Goal: Task Accomplishment & Management: Manage account settings

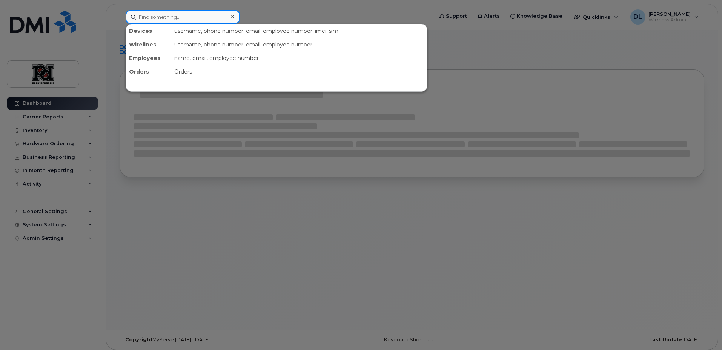
click at [183, 11] on input at bounding box center [183, 17] width 114 height 14
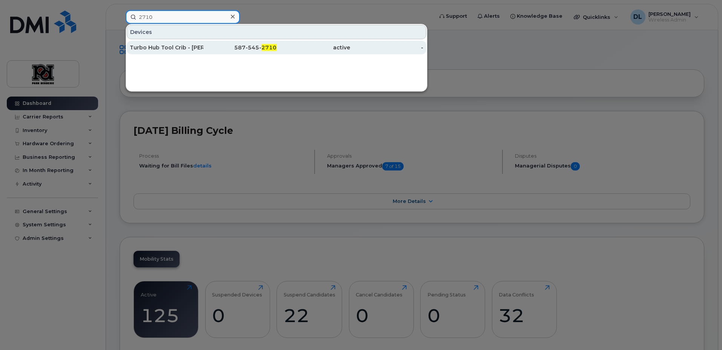
type input "2710"
click at [195, 46] on div "Turbo Hub Tool Crib - [PERSON_NAME] Room" at bounding box center [167, 48] width 74 height 8
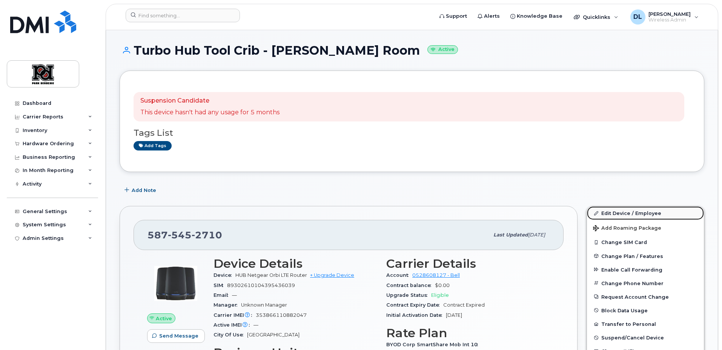
click at [651, 212] on link "Edit Device / Employee" at bounding box center [645, 213] width 117 height 14
drag, startPoint x: 651, startPoint y: 212, endPoint x: 527, endPoint y: 198, distance: 125.2
click at [651, 212] on link "Edit Device / Employee" at bounding box center [645, 213] width 117 height 14
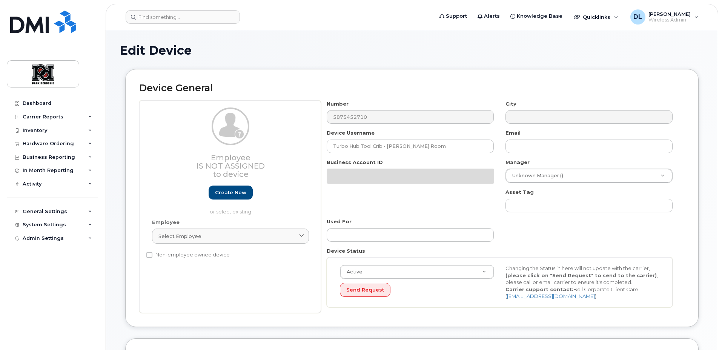
select select "90742"
select select "162424"
select select "2335"
select select "9505"
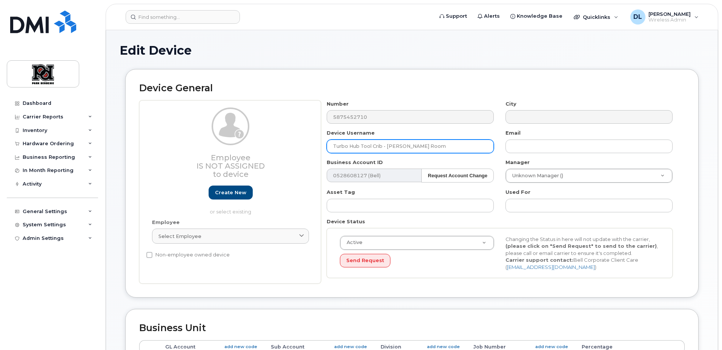
click at [420, 145] on input "Turbo Hub Tool Crib - Dennis Room" at bounding box center [410, 147] width 167 height 14
drag, startPoint x: 431, startPoint y: 148, endPoint x: 296, endPoint y: 144, distance: 135.5
click at [296, 144] on div "Employee Is not assigned to device Create new or select existing Employee Selec…" at bounding box center [411, 192] width 545 height 184
click at [379, 144] on input "Turbo Hub Tool Crib - [PERSON_NAME] Room" at bounding box center [410, 147] width 167 height 14
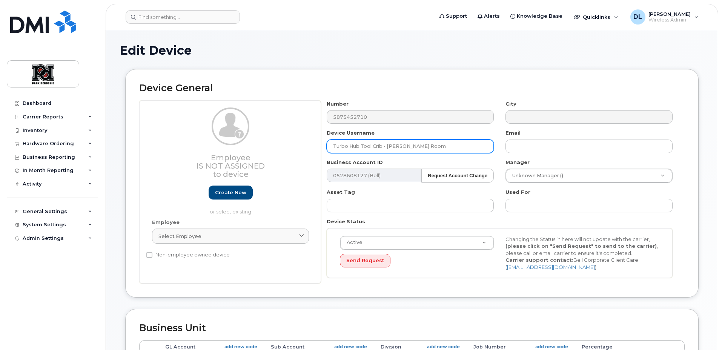
click at [379, 144] on input "Turbo Hub Tool Crib - [PERSON_NAME] Room" at bounding box center [410, 147] width 167 height 14
paste input "Kenora"
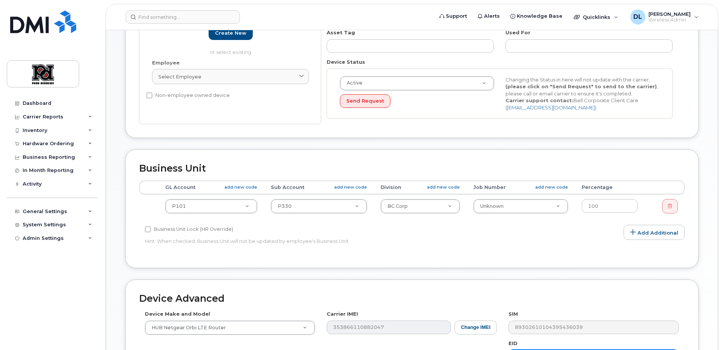
scroll to position [314, 0]
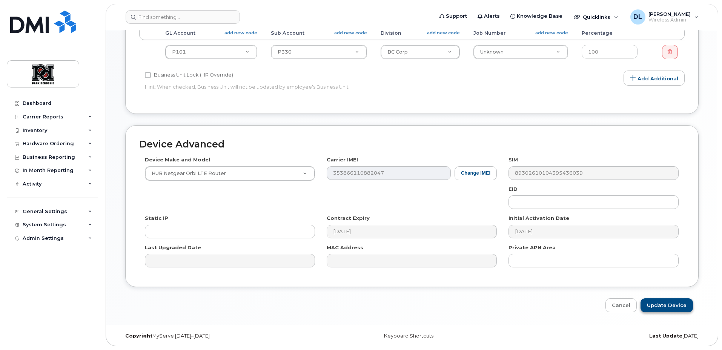
type input "Kenora Job _ Bridge"
click at [667, 307] on input "Update Device" at bounding box center [667, 305] width 52 height 14
type input "Saving..."
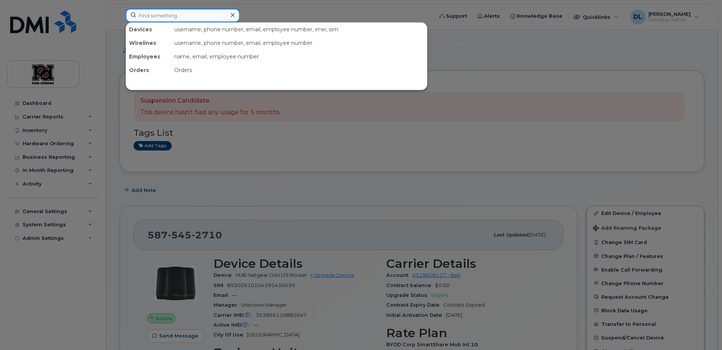
click at [191, 21] on input at bounding box center [183, 16] width 114 height 14
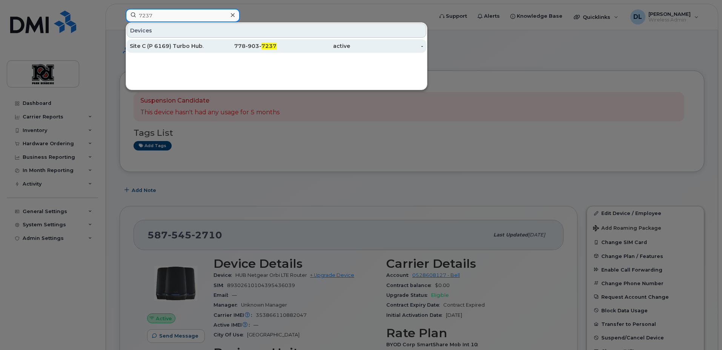
type input "7237"
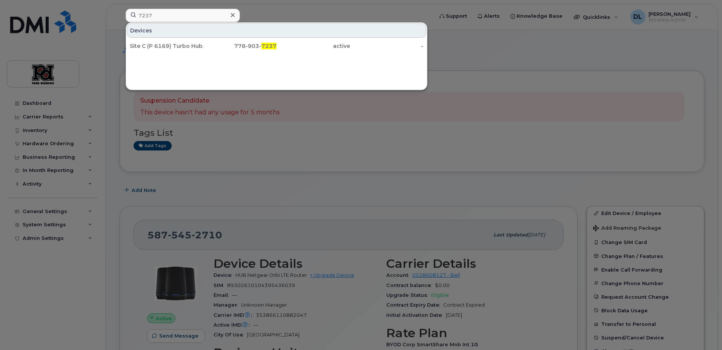
drag, startPoint x: 183, startPoint y: 45, endPoint x: 262, endPoint y: 115, distance: 105.8
click at [183, 45] on div "Site C (P 6169) Turbo Hub. - Dennis Room" at bounding box center [167, 46] width 74 height 8
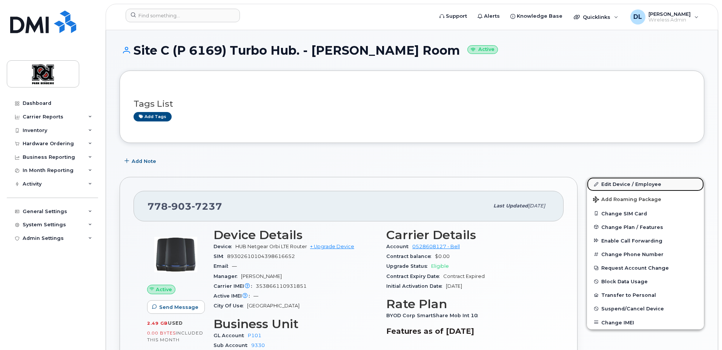
click at [627, 187] on link "Edit Device / Employee" at bounding box center [645, 184] width 117 height 14
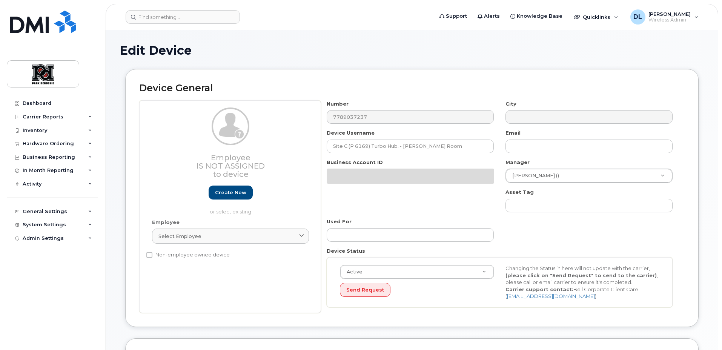
select select "90742"
select select "2366"
select select "2335"
select select "9505"
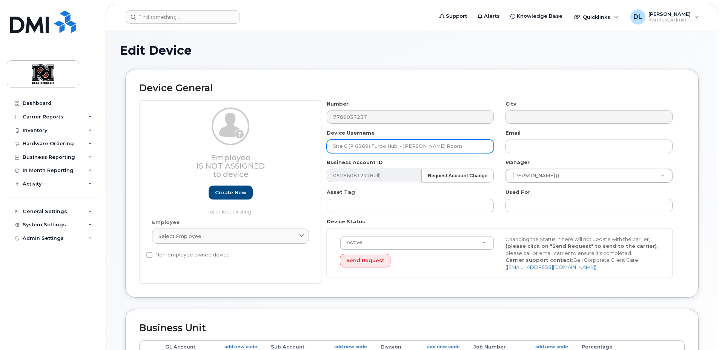
drag, startPoint x: 447, startPoint y: 143, endPoint x: 331, endPoint y: 136, distance: 116.0
click at [331, 136] on div "Device Username Site C (P 6169) Turbo Hub. - Dennis Room" at bounding box center [410, 141] width 179 height 24
click at [440, 148] on input "Site C (P 6169) Turbo Hub. - Dennis Room" at bounding box center [410, 147] width 167 height 14
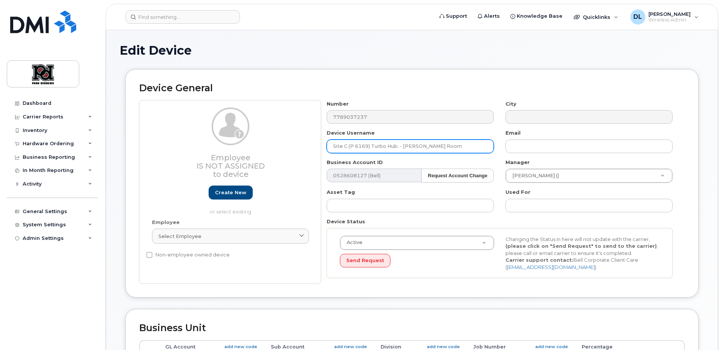
paste input "Kenora"
type input "Kenora Jobs - Bridge #2"
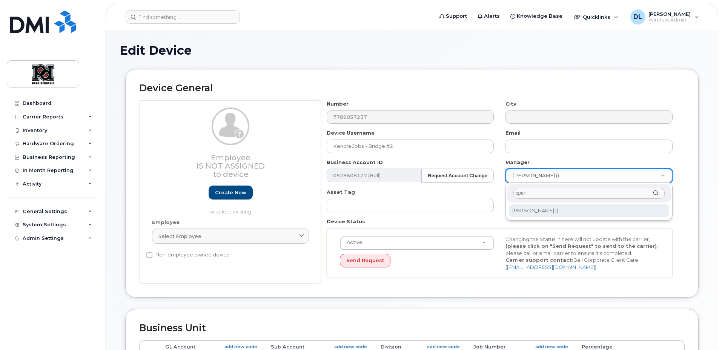
type input "cper"
type input "4612"
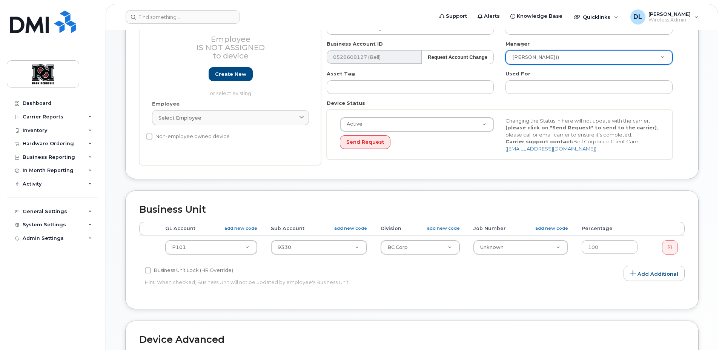
scroll to position [127, 0]
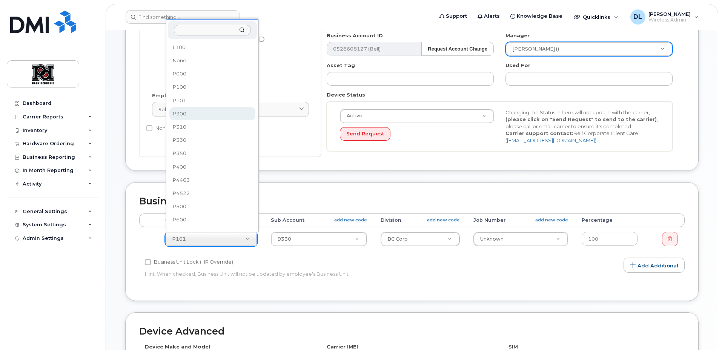
select select "2363"
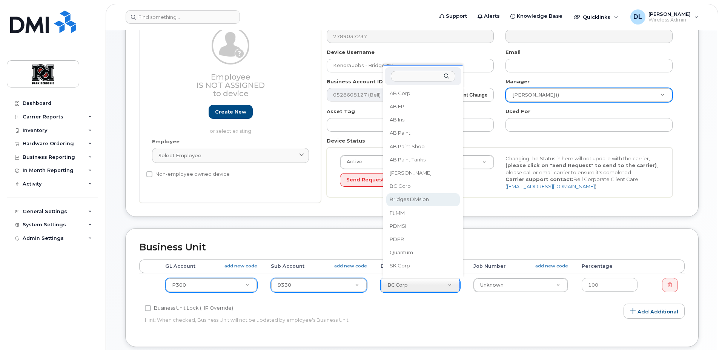
scroll to position [13, 0]
select select "162426"
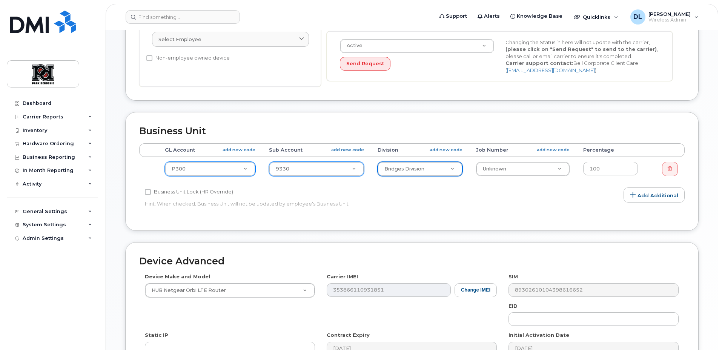
scroll to position [314, 0]
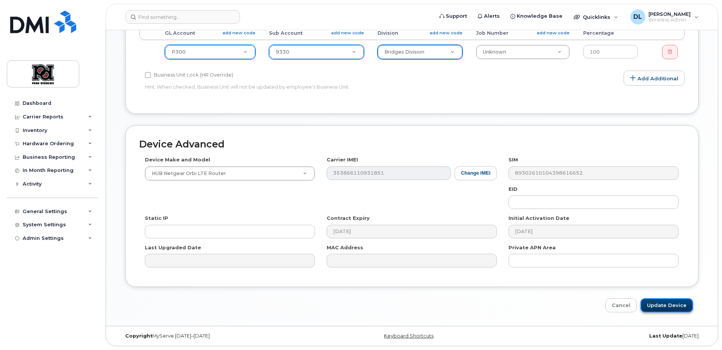
click at [668, 310] on input "Update Device" at bounding box center [667, 305] width 52 height 14
type input "Saving..."
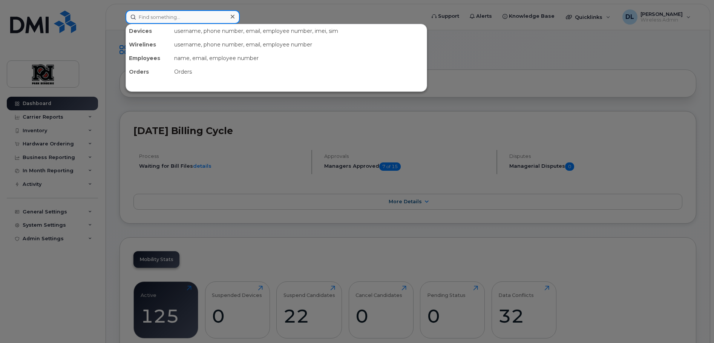
click at [209, 11] on input at bounding box center [183, 17] width 114 height 14
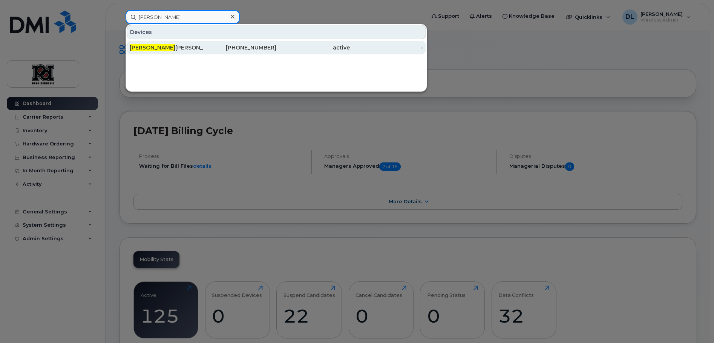
type input "william"
click at [274, 51] on div "780-982-5249" at bounding box center [240, 48] width 74 height 8
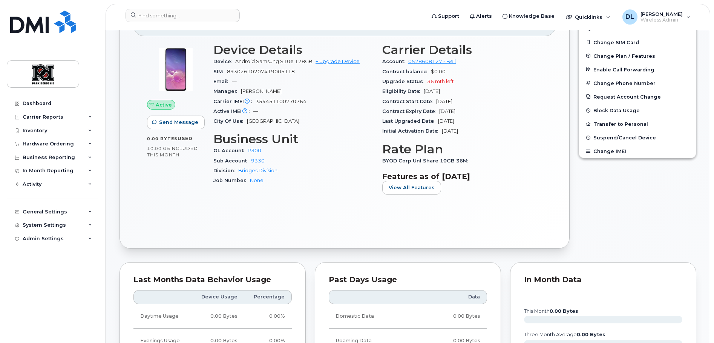
scroll to position [215, 0]
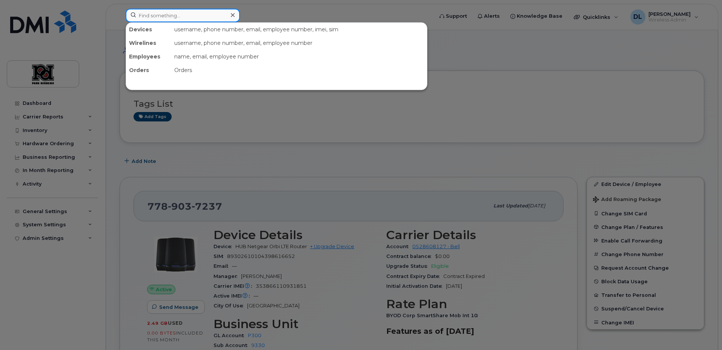
click at [180, 14] on input at bounding box center [183, 16] width 114 height 14
type input "2710"
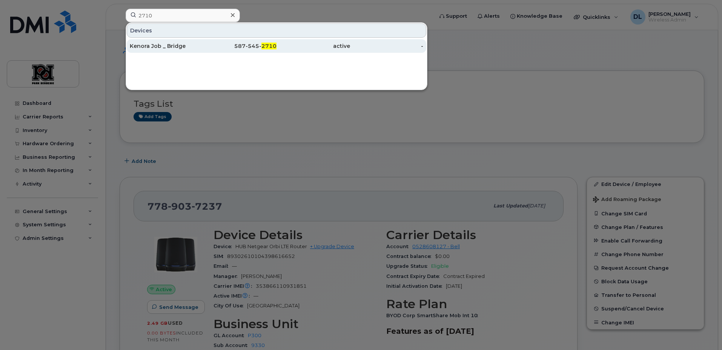
click at [190, 46] on div "Kenora Job _ Bridge" at bounding box center [167, 46] width 74 height 8
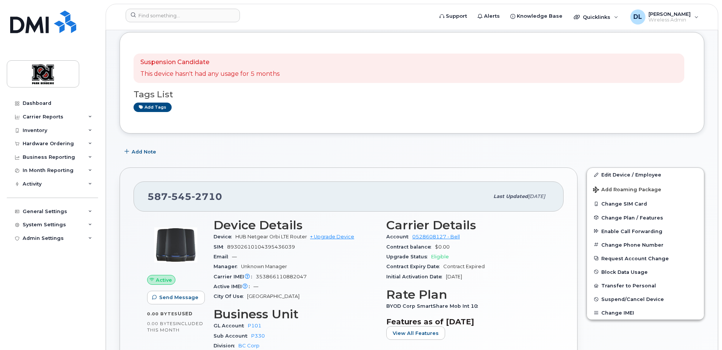
scroll to position [1, 0]
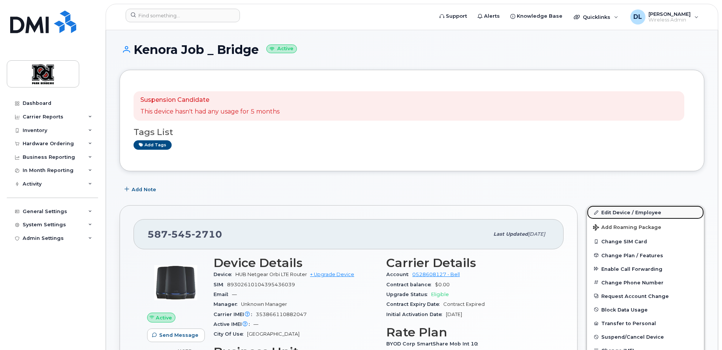
click at [631, 210] on link "Edit Device / Employee" at bounding box center [645, 213] width 117 height 14
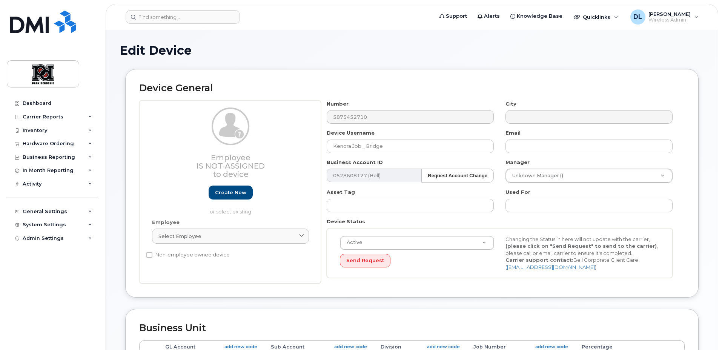
select select "90742"
select select "162424"
select select "2335"
select select "9505"
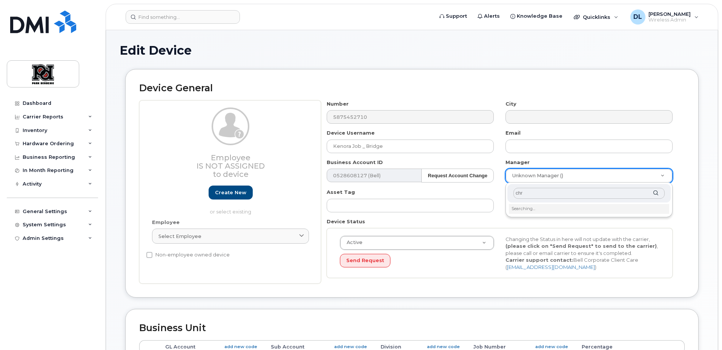
type input "chri"
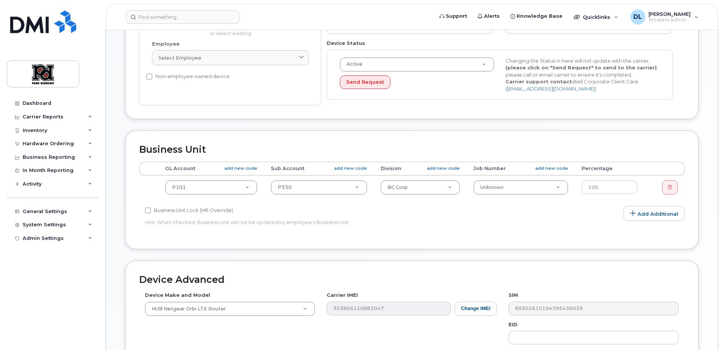
scroll to position [258, 0]
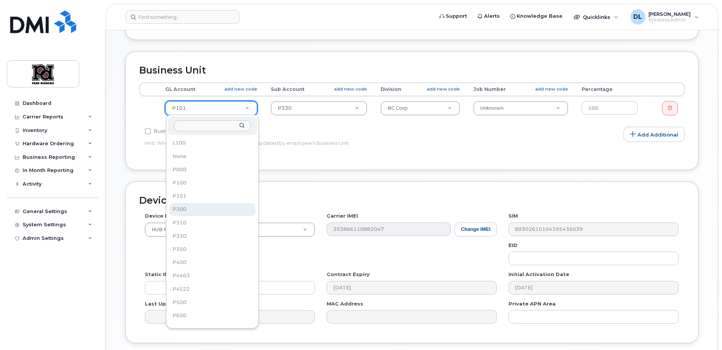
select select "2363"
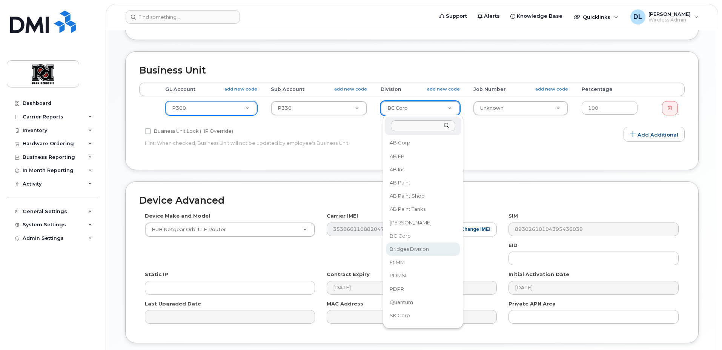
select select "162426"
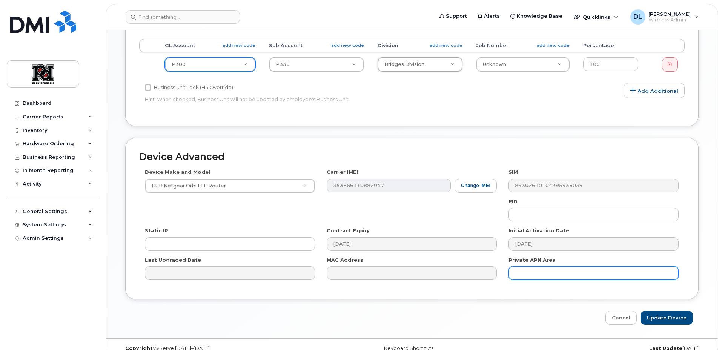
scroll to position [314, 0]
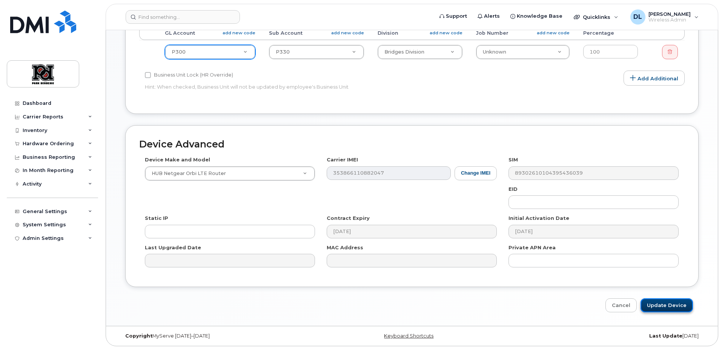
click at [667, 308] on input "Update Device" at bounding box center [667, 305] width 52 height 14
type input "Saving..."
